Goal: Check status

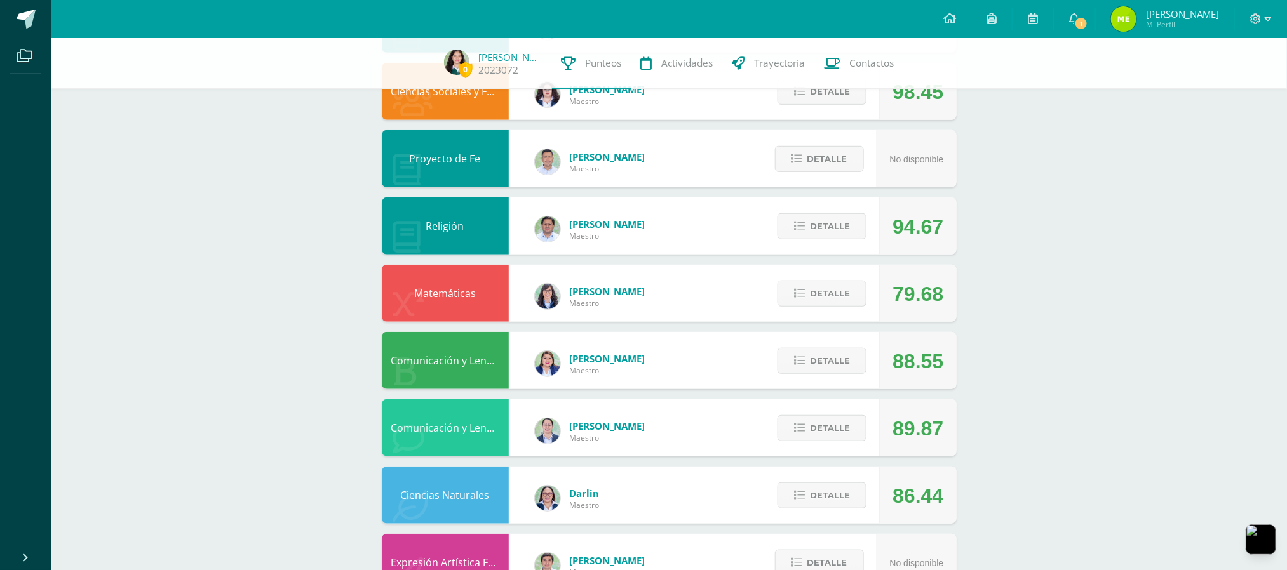
scroll to position [655, 0]
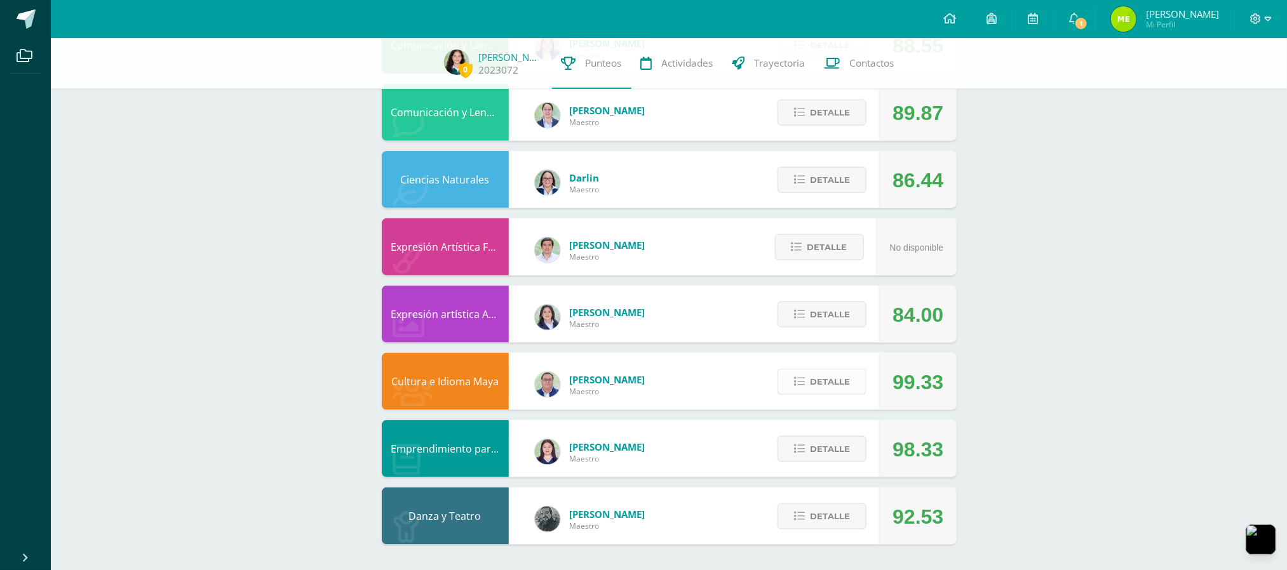
click at [856, 386] on button "Detalle" at bounding box center [821, 382] width 89 height 26
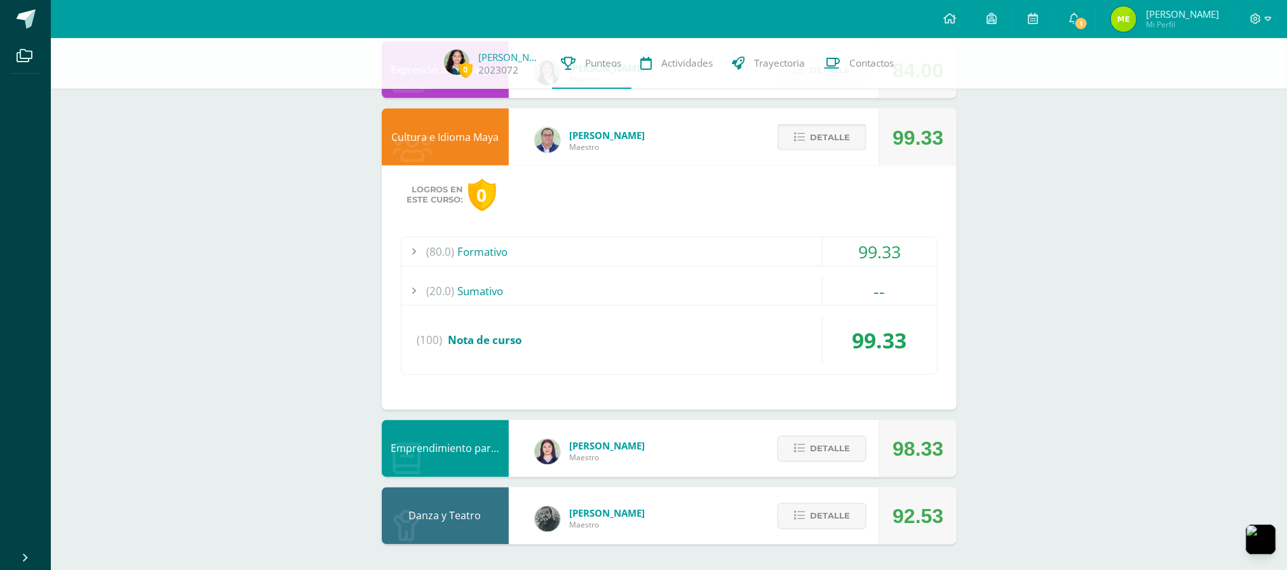
scroll to position [647, 0]
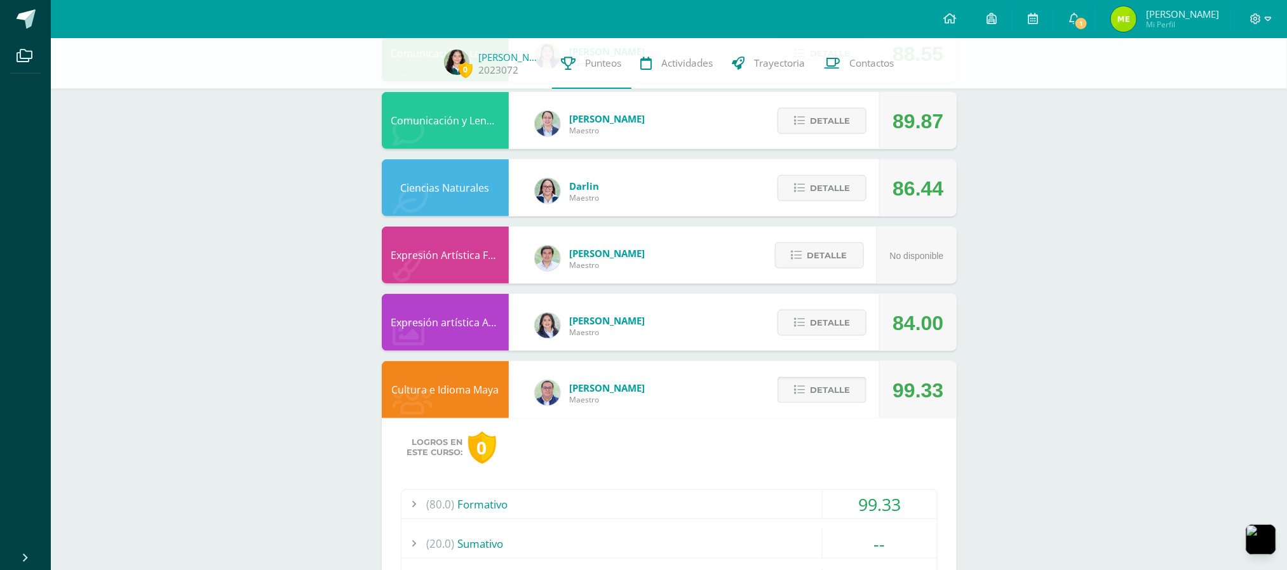
click at [856, 386] on button "Detalle" at bounding box center [821, 390] width 89 height 26
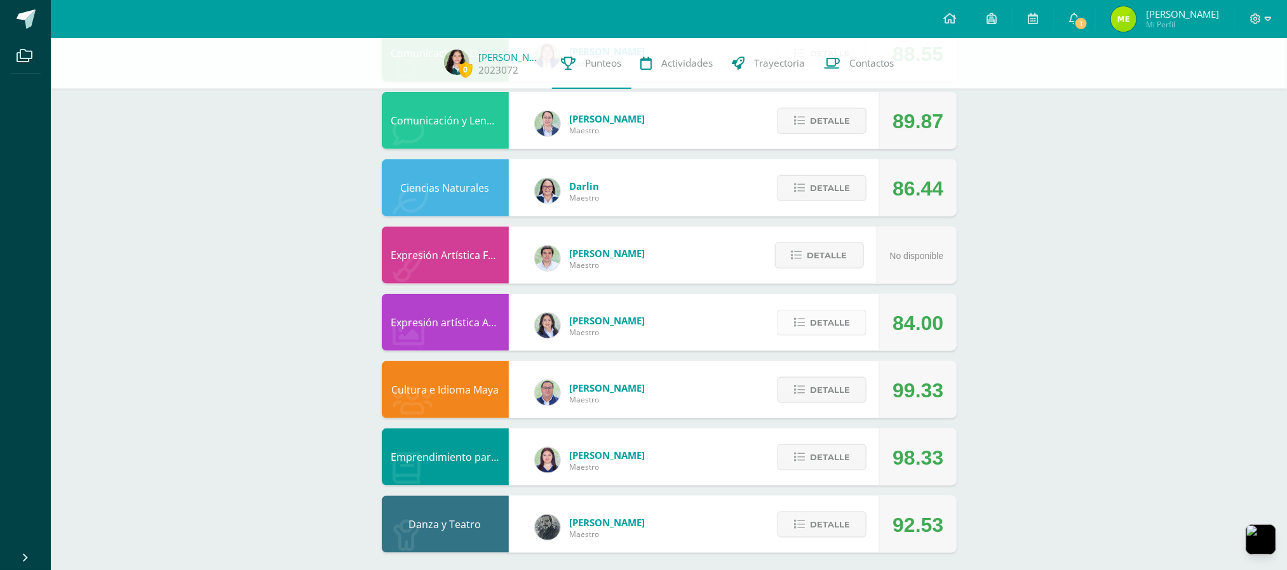
click at [837, 320] on span "Detalle" at bounding box center [830, 323] width 40 height 24
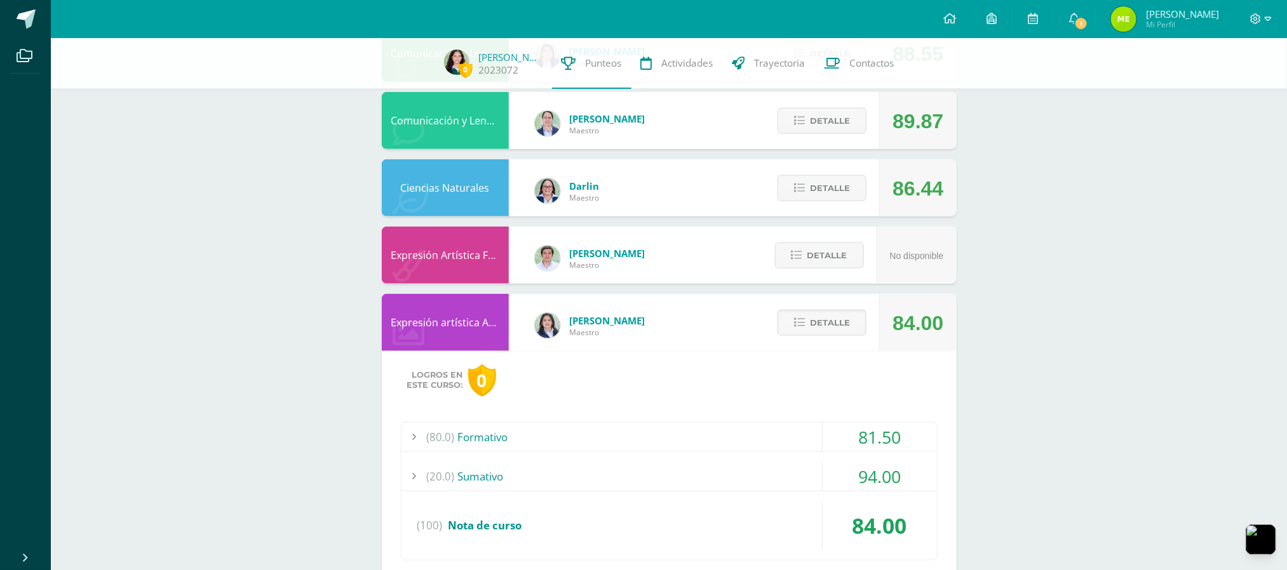
click at [825, 294] on div "Detalle" at bounding box center [818, 322] width 121 height 57
click at [821, 320] on span "Detalle" at bounding box center [830, 323] width 40 height 24
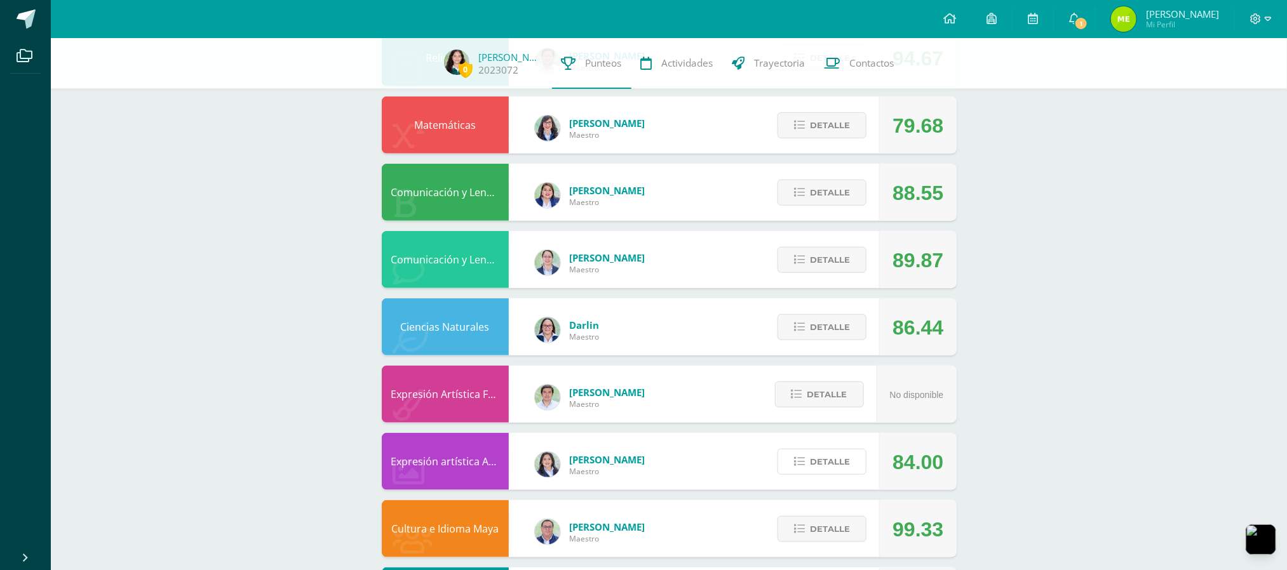
scroll to position [655, 0]
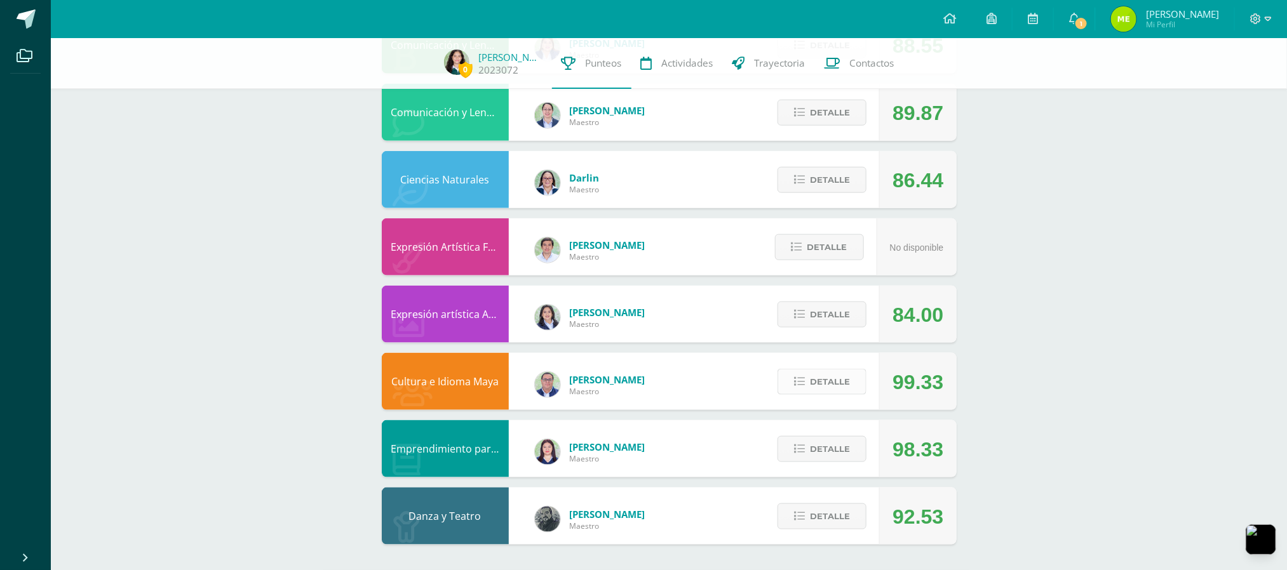
click at [837, 389] on span "Detalle" at bounding box center [830, 382] width 40 height 24
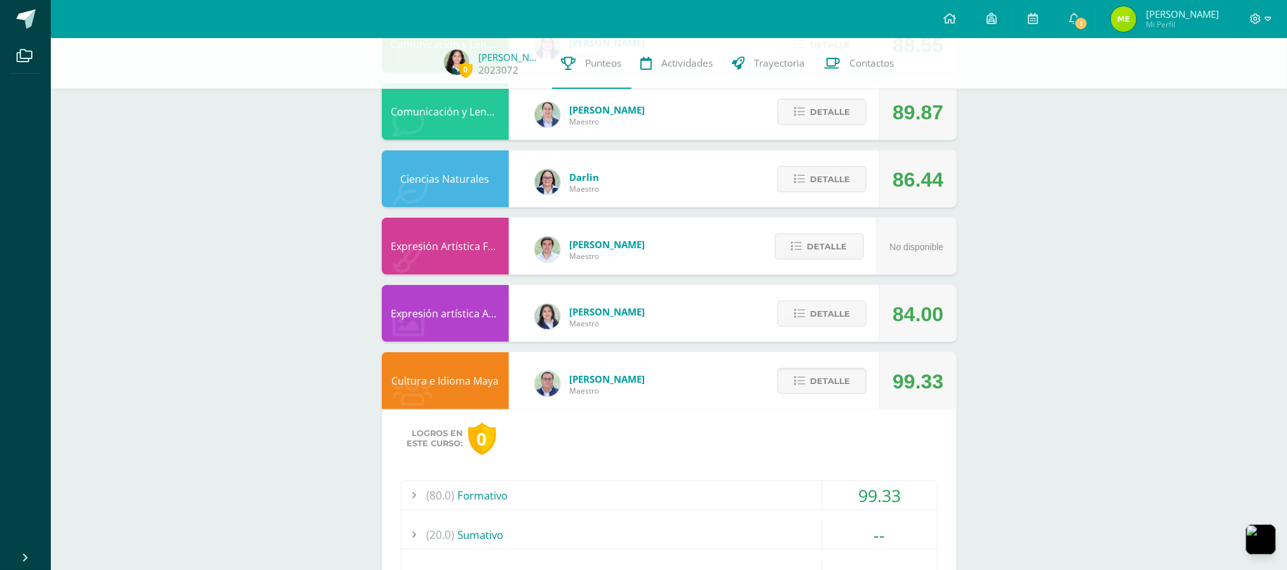
drag, startPoint x: 1284, startPoint y: 351, endPoint x: 1252, endPoint y: 410, distance: 66.8
click at [1279, 403] on div "0 [PERSON_NAME] 2023072 Punteos Actividades Trayectoria Contactos Pendiente Uni…" at bounding box center [669, 99] width 1236 height 1432
drag, startPoint x: 816, startPoint y: 526, endPoint x: 875, endPoint y: 507, distance: 61.9
click at [816, 527] on div "(20.0) [GEOGRAPHIC_DATA]" at bounding box center [668, 535] width 535 height 29
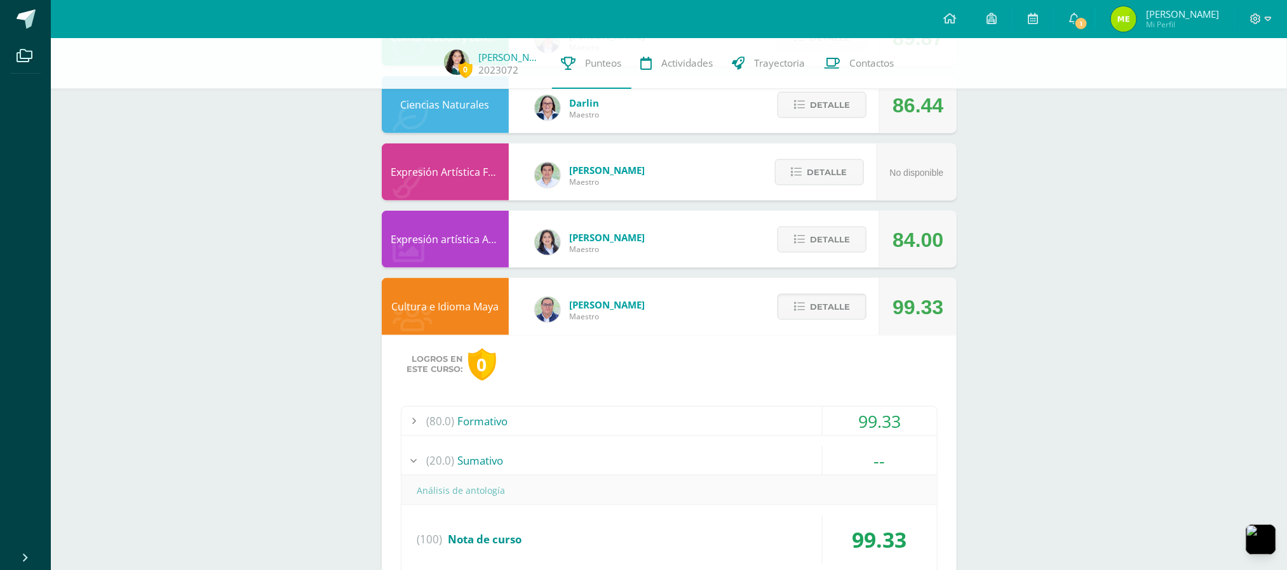
scroll to position [783, 0]
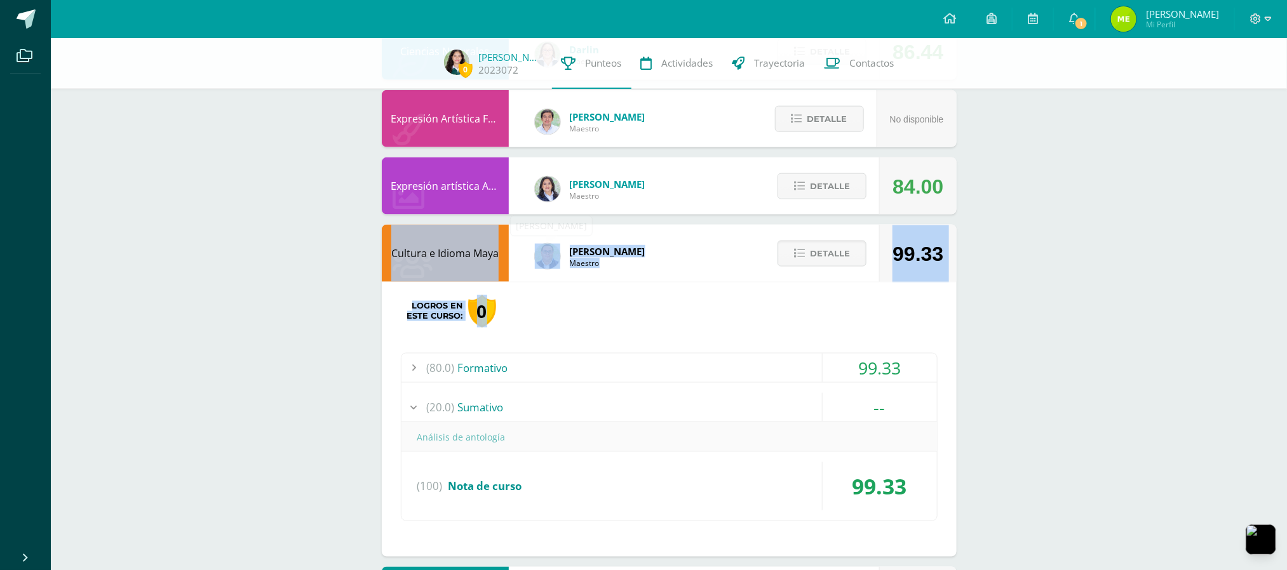
drag, startPoint x: 377, startPoint y: 220, endPoint x: 713, endPoint y: 325, distance: 352.0
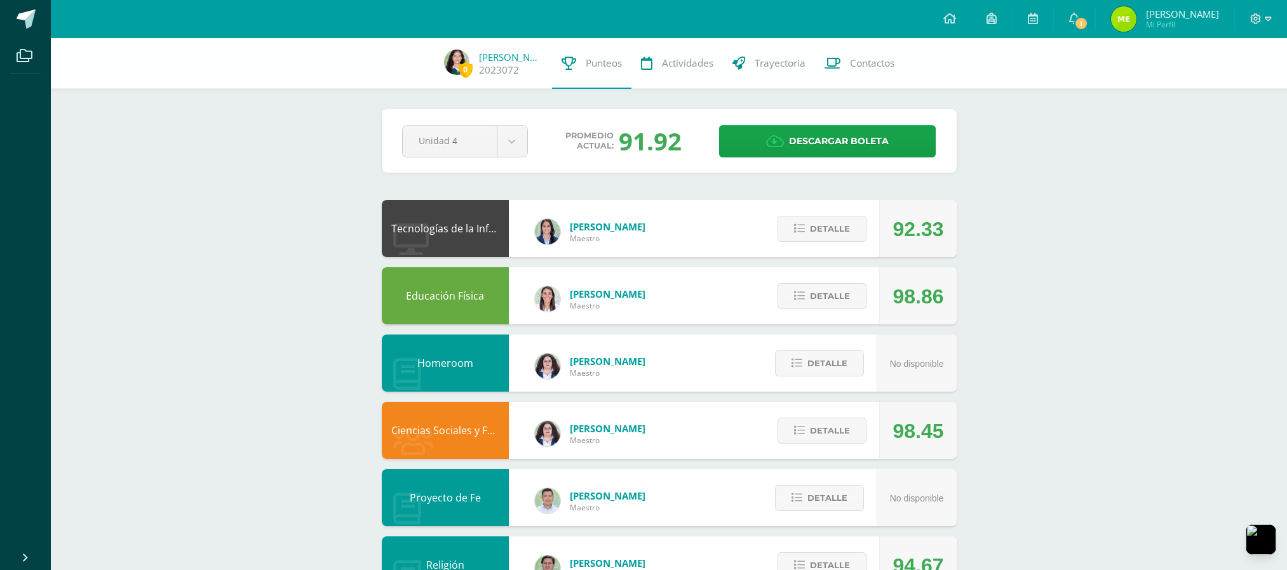
scroll to position [655, 0]
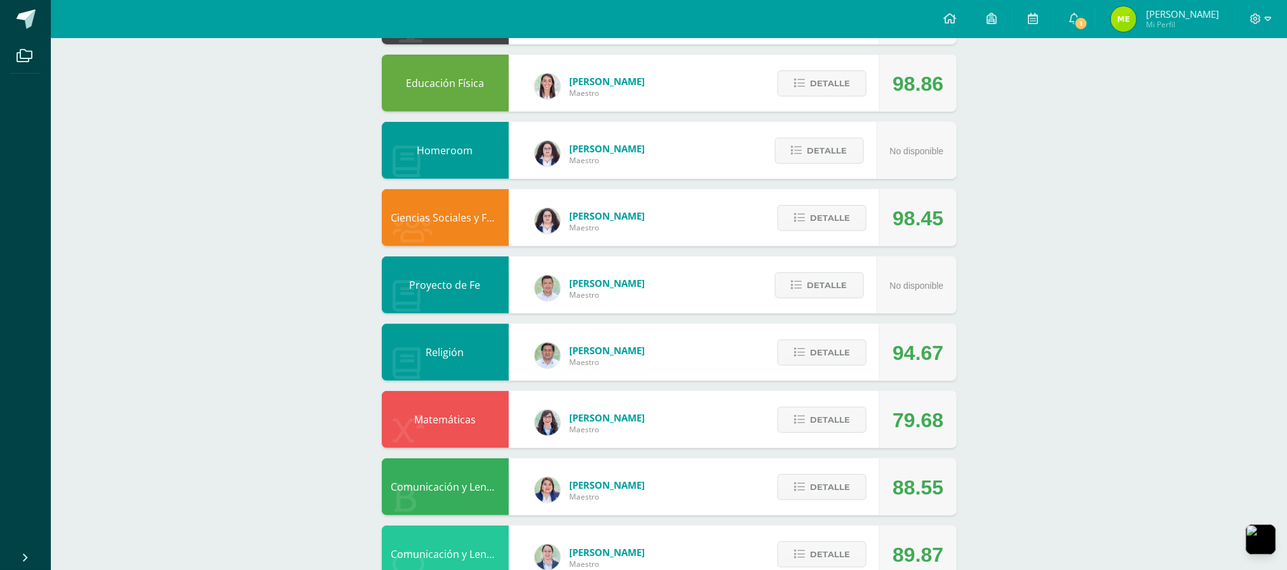
scroll to position [147, 0]
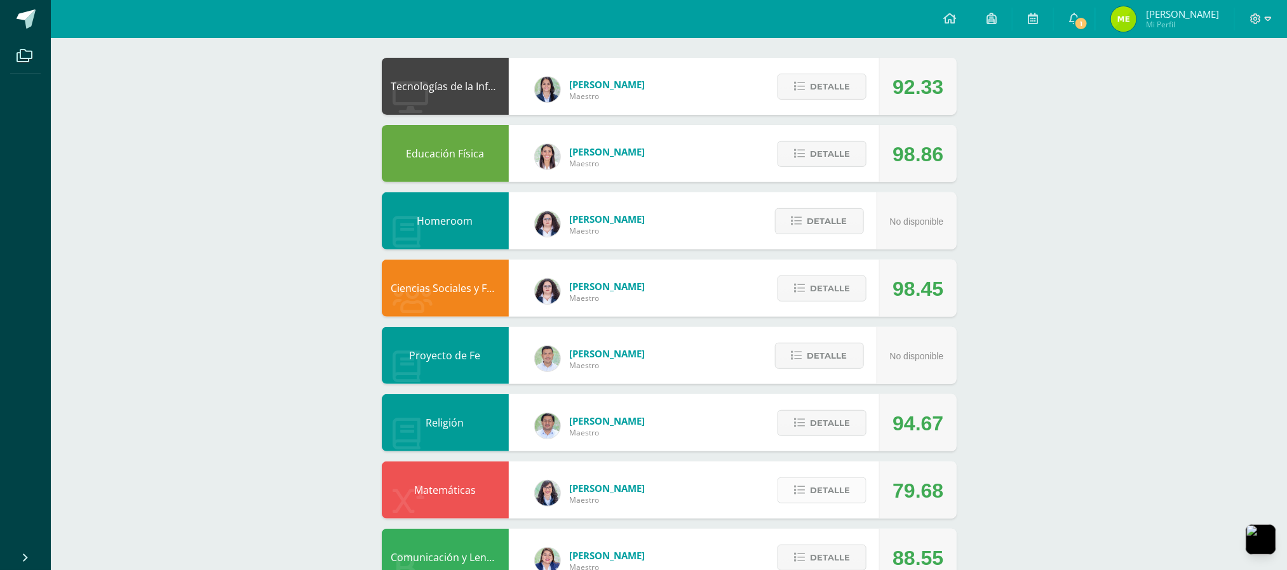
click at [782, 492] on button "Detalle" at bounding box center [821, 491] width 89 height 26
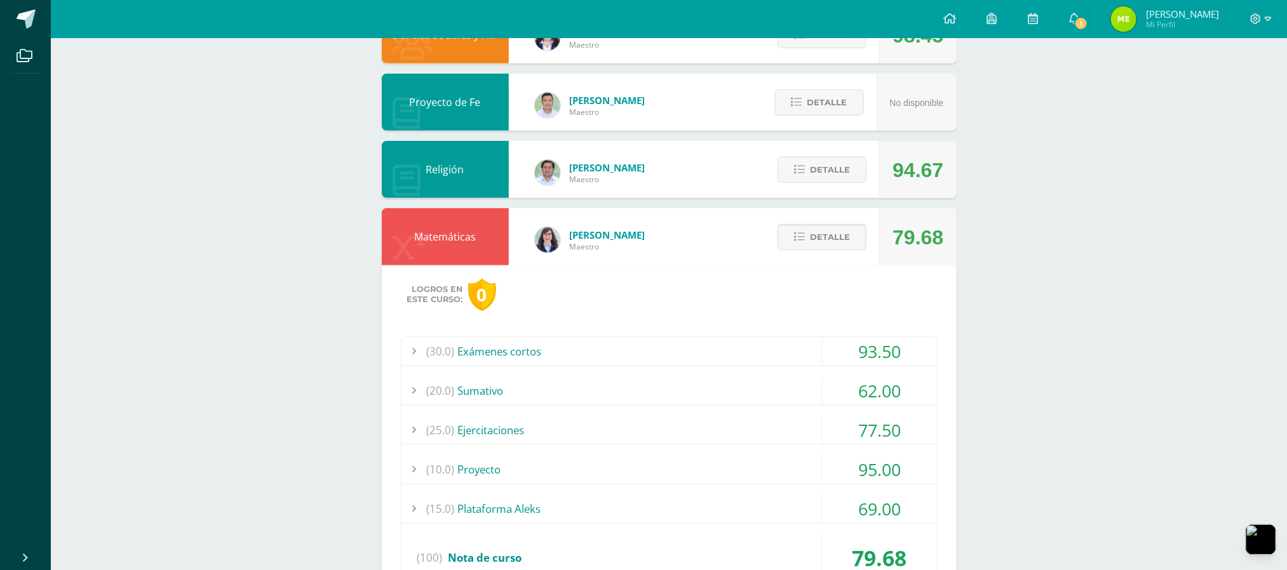
scroll to position [655, 0]
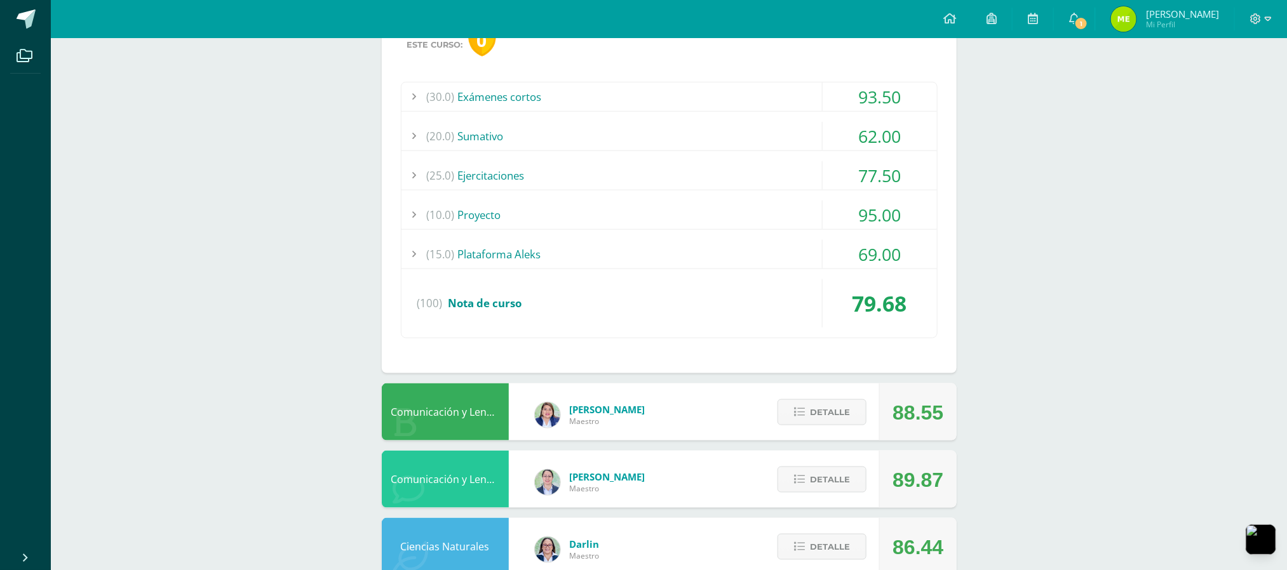
click at [720, 250] on div "(15.0) Plataforma Aleks" at bounding box center [668, 254] width 535 height 29
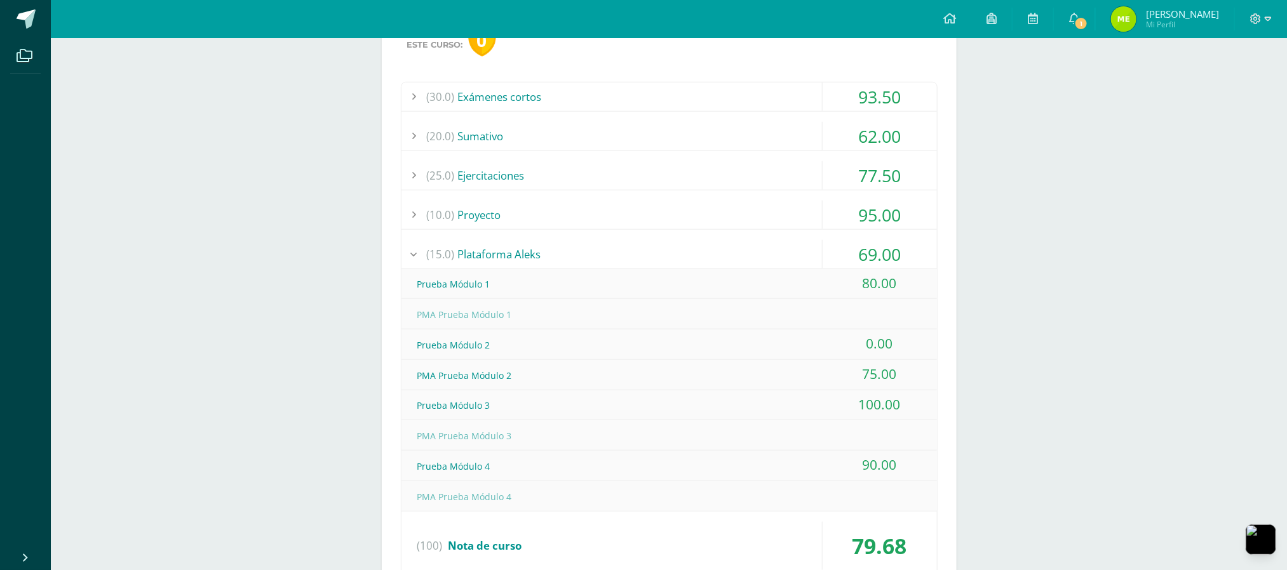
click at [806, 119] on div "(30.0) Exámenes cortos 93.50 Examen corto 1 90.00" at bounding box center [669, 331] width 537 height 499
click at [702, 116] on div "(30.0) Exámenes cortos 93.50 Examen corto 1 90.00" at bounding box center [669, 331] width 537 height 499
click at [434, 131] on span "(20.0)" at bounding box center [441, 136] width 28 height 29
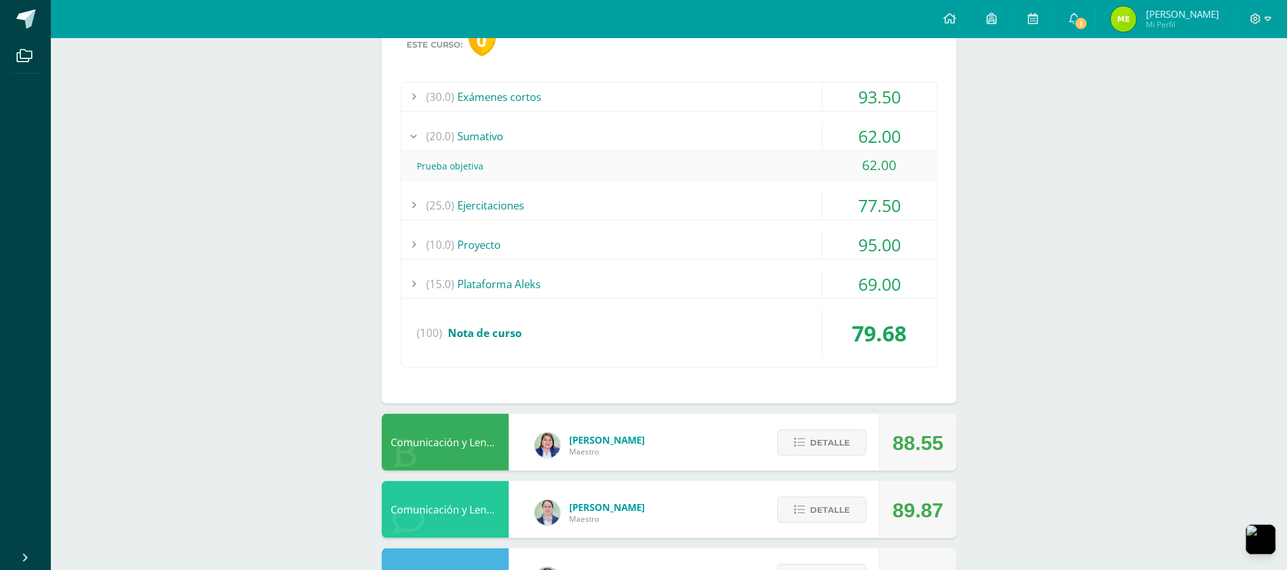
drag, startPoint x: 814, startPoint y: 107, endPoint x: 698, endPoint y: 235, distance: 173.1
click at [709, 223] on div "(30.0) Exámenes cortos 93.50 Examen corto 1 90.00" at bounding box center [669, 225] width 537 height 287
click at [649, 182] on div "Prueba objetiva 62.00" at bounding box center [668, 166] width 535 height 30
click at [650, 204] on div "(25.0) Ejercitaciones" at bounding box center [668, 205] width 535 height 29
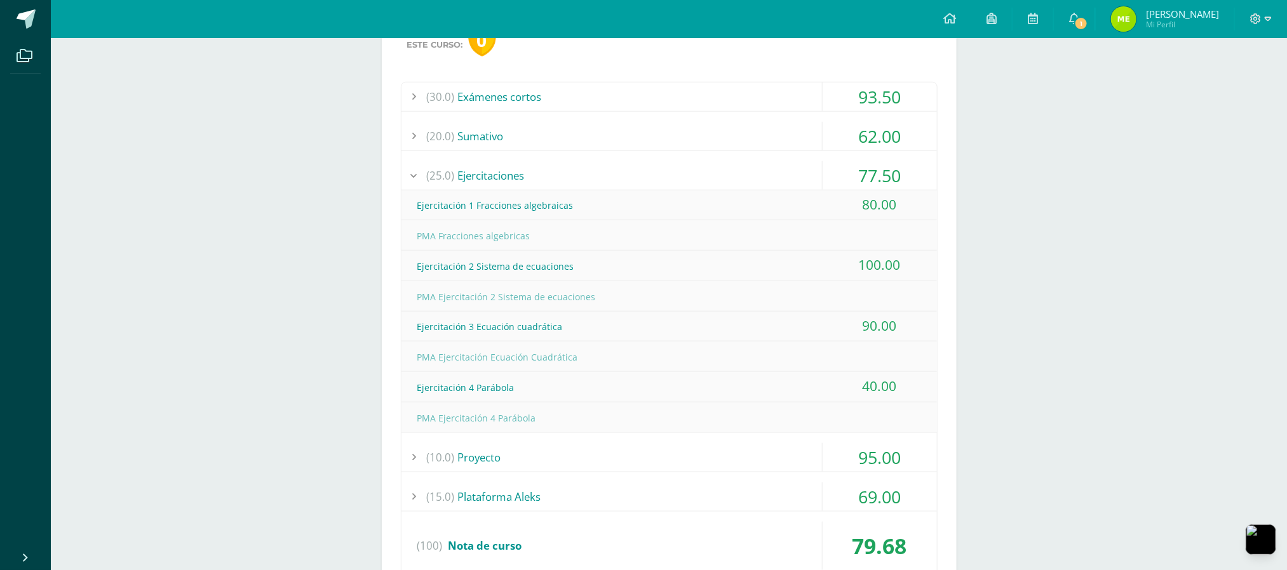
click at [823, 141] on div "62.00" at bounding box center [880, 136] width 114 height 29
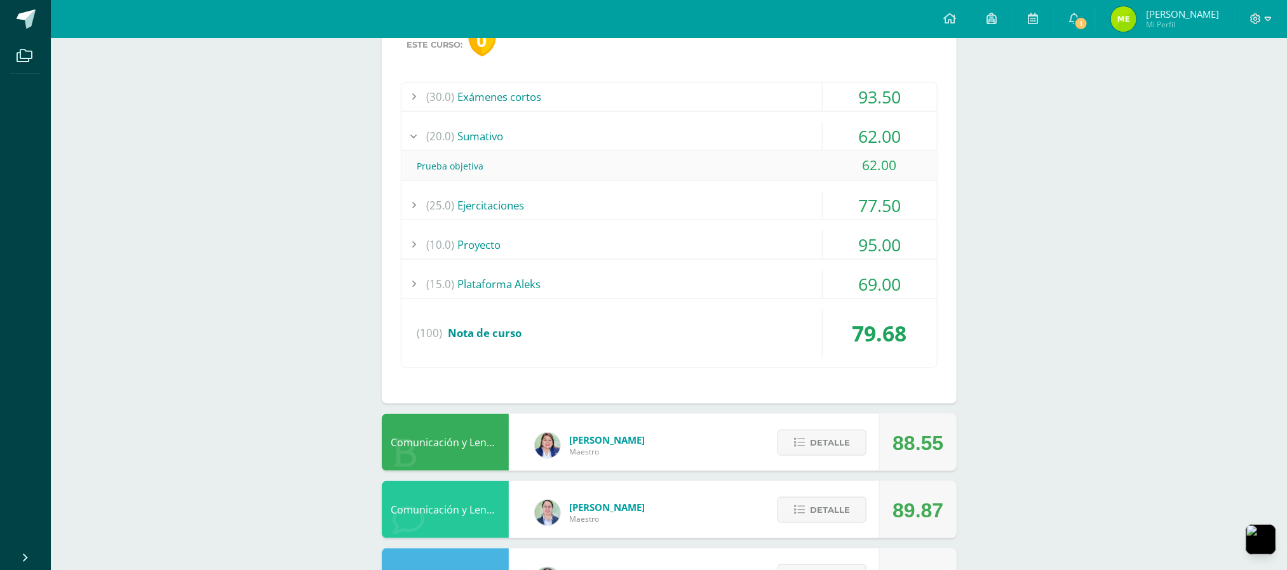
click at [818, 141] on div "(20.0) [GEOGRAPHIC_DATA]" at bounding box center [668, 136] width 535 height 29
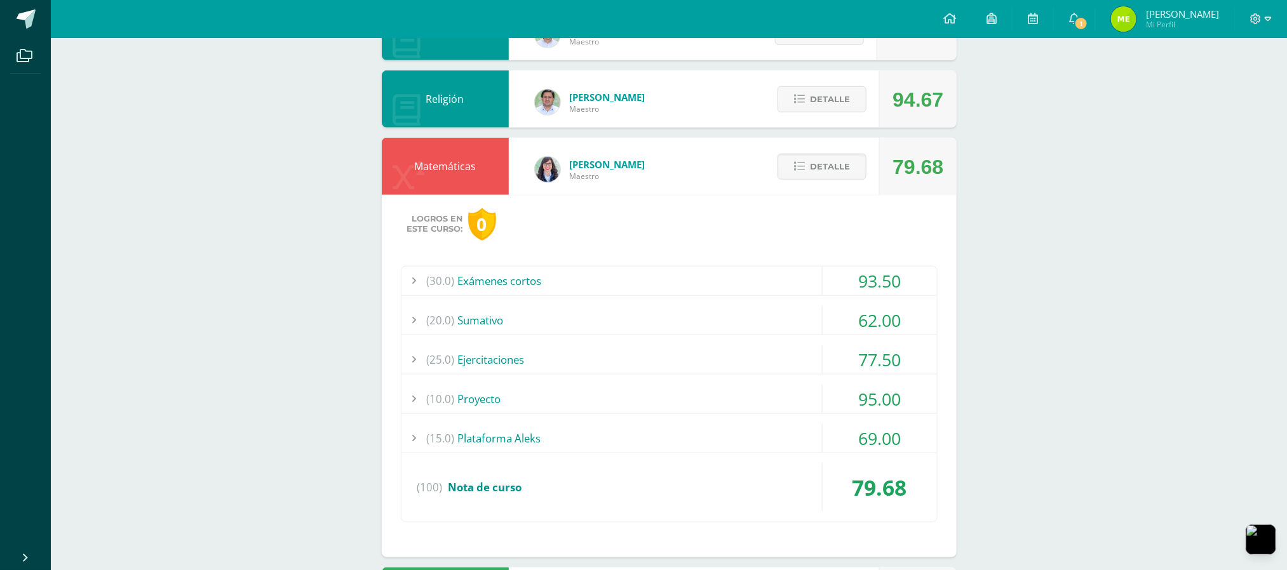
scroll to position [401, 0]
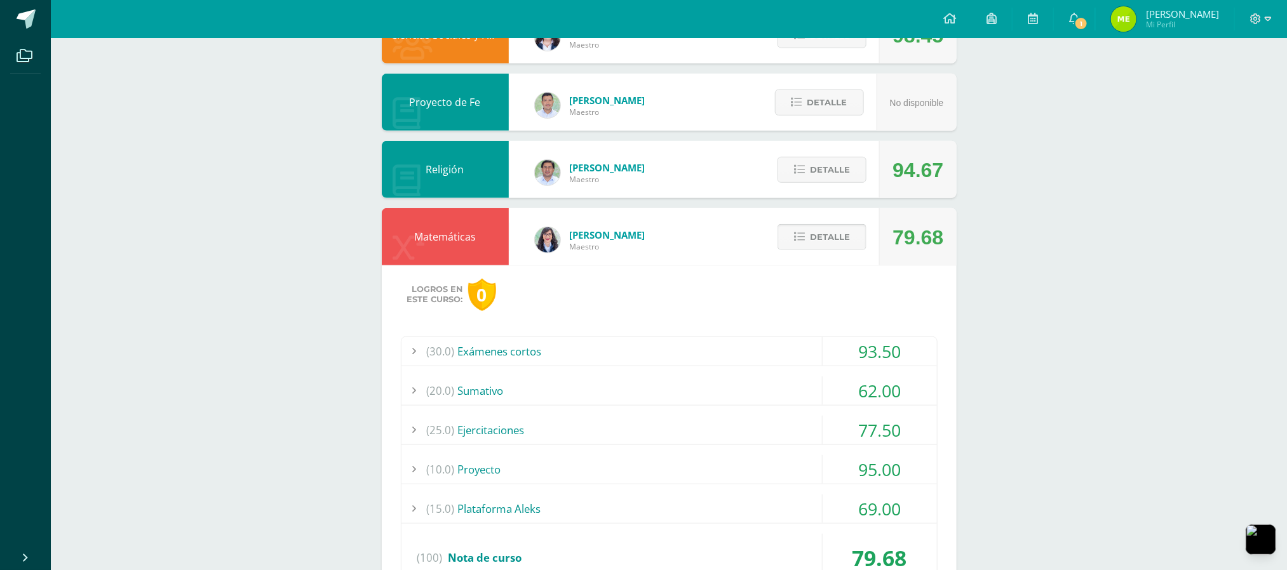
click at [810, 233] on span "Detalle" at bounding box center [830, 237] width 40 height 24
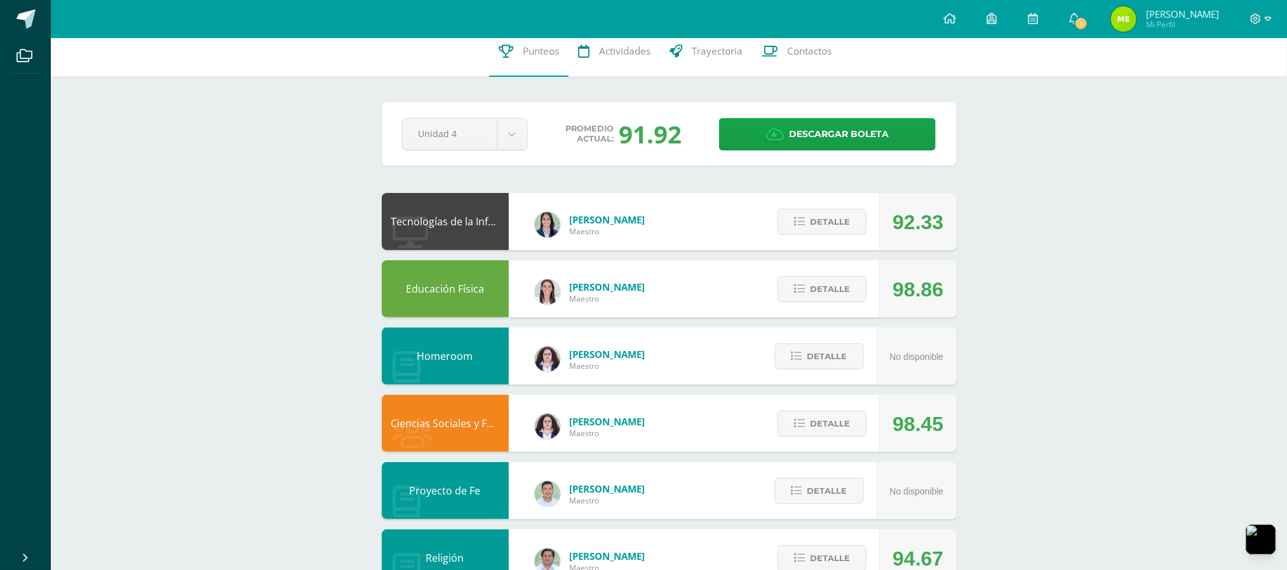
scroll to position [0, 0]
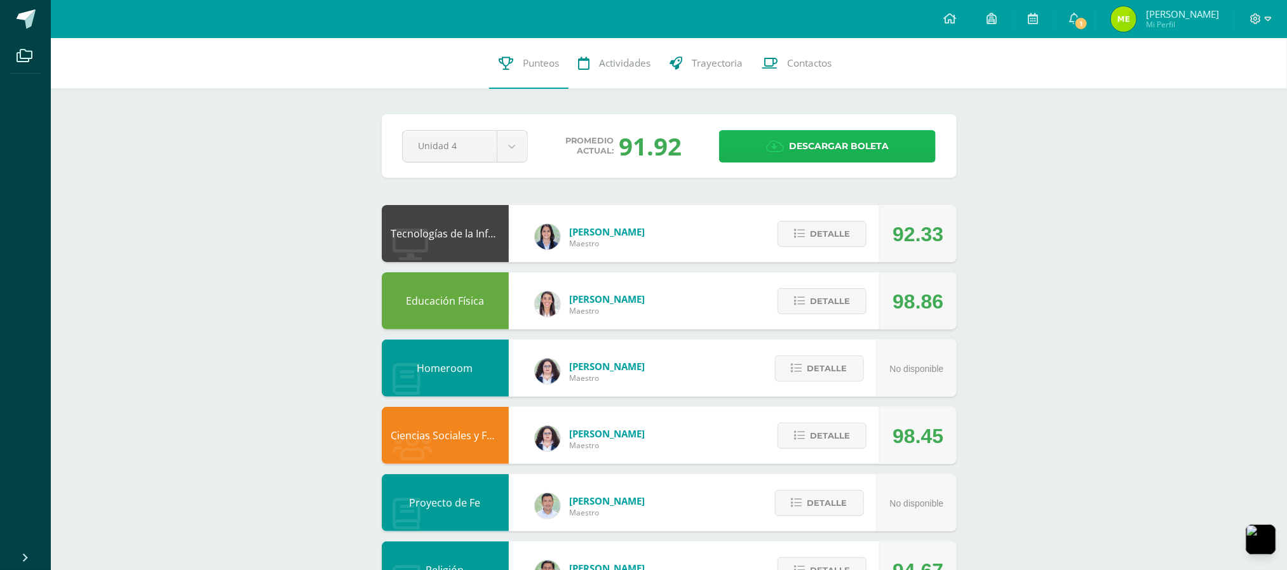
click at [849, 141] on span "Descargar boleta" at bounding box center [839, 146] width 100 height 31
